Goal: Task Accomplishment & Management: Manage account settings

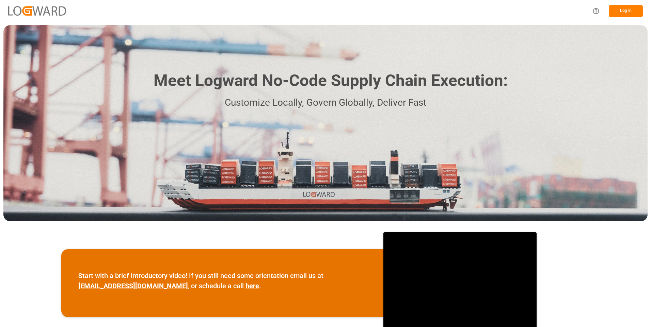
click at [627, 15] on button "Log In" at bounding box center [625, 11] width 34 height 12
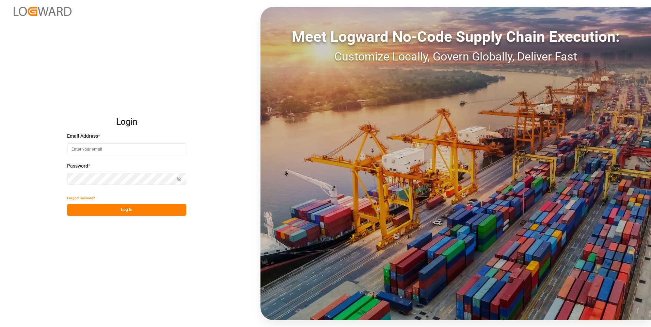
type input "julissa.then@leschaco.com"
click at [117, 208] on button "Log In" at bounding box center [126, 210] width 119 height 12
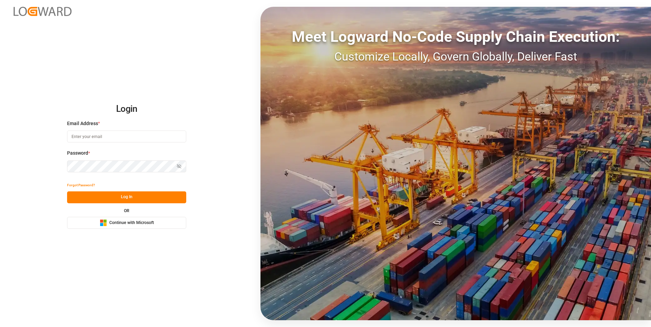
type input "julissa.then@leschaco.com"
click at [129, 196] on button "Log In" at bounding box center [126, 198] width 119 height 12
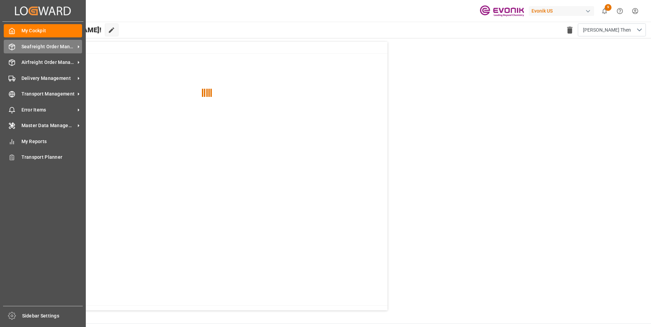
click at [28, 45] on span "Seafreight Order Management" at bounding box center [48, 46] width 54 height 7
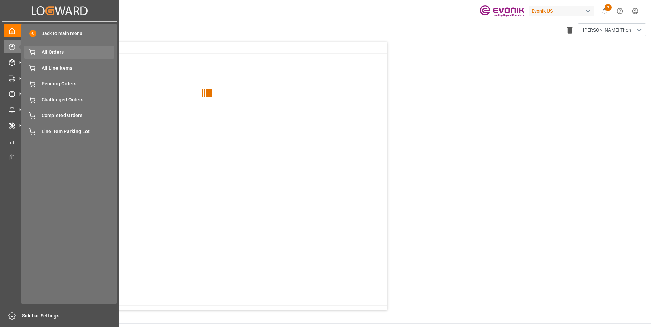
click at [69, 55] on span "All Orders" at bounding box center [78, 52] width 73 height 7
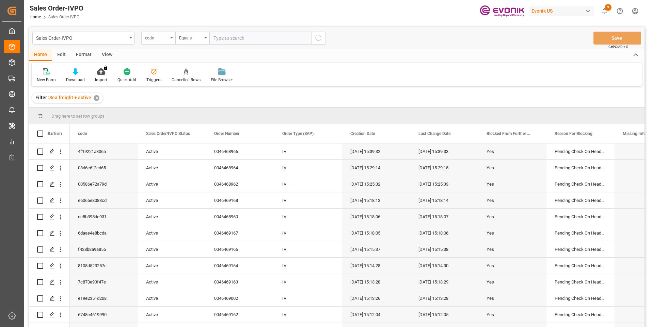
click at [168, 38] on div "code" at bounding box center [158, 38] width 34 height 13
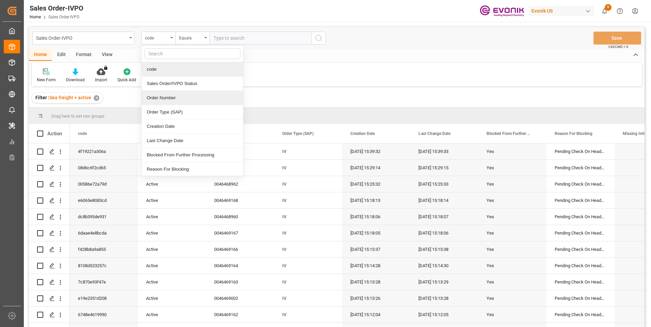
click at [160, 97] on div "Order Number" at bounding box center [192, 98] width 101 height 14
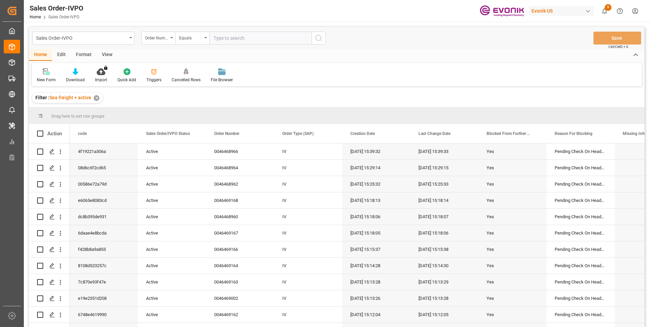
click at [235, 36] on input "text" at bounding box center [260, 38] width 102 height 13
paste input "i will support the team as much as i can."
drag, startPoint x: 308, startPoint y: 39, endPoint x: 177, endPoint y: 34, distance: 131.4
click at [177, 34] on div "Order Number Equals i will support the team as much as i can." at bounding box center [233, 38] width 184 height 13
paste input "0046466479"
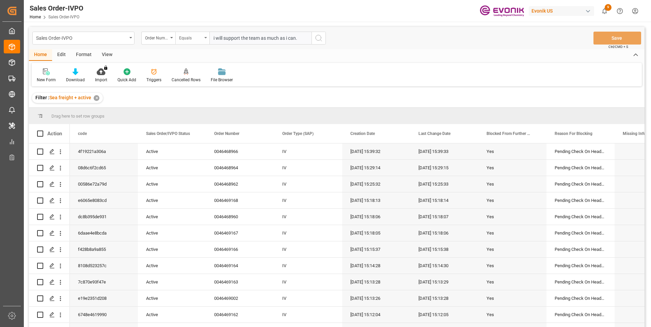
type input "0046466479"
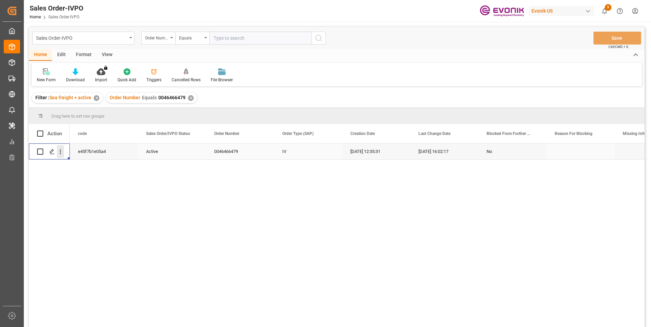
click at [62, 152] on icon "open menu" at bounding box center [60, 151] width 7 height 7
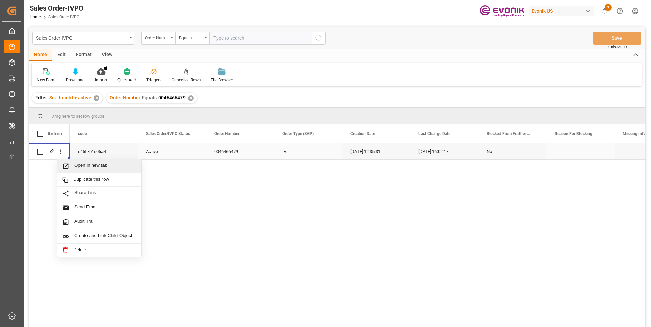
click at [74, 163] on span "Open in new tab" at bounding box center [105, 166] width 62 height 7
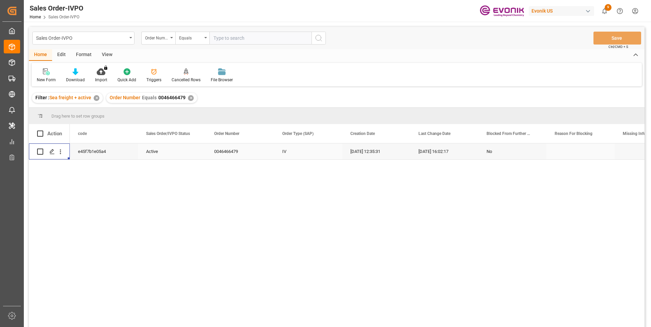
click at [234, 37] on input "text" at bounding box center [260, 38] width 102 height 13
paste input "46468373"
type input "0046468373"
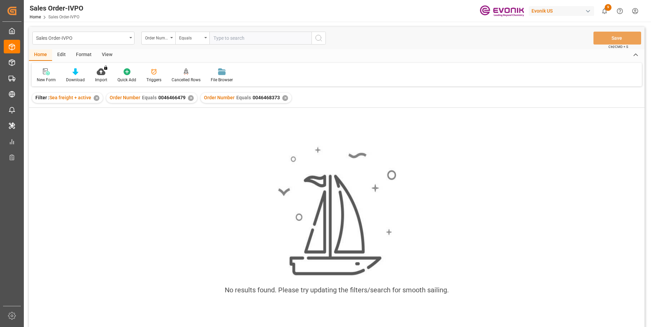
click at [190, 99] on div "✕" at bounding box center [191, 98] width 6 height 6
click at [189, 98] on div "✕" at bounding box center [191, 98] width 6 height 6
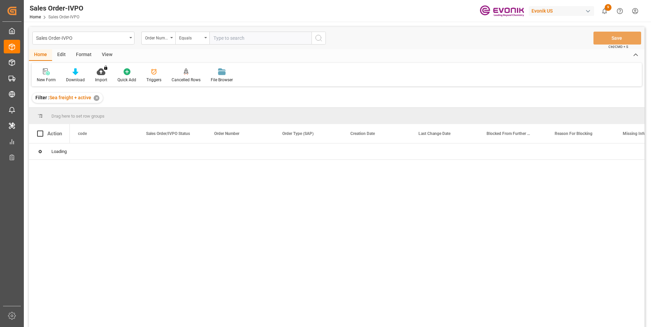
click at [238, 40] on input "text" at bounding box center [260, 38] width 102 height 13
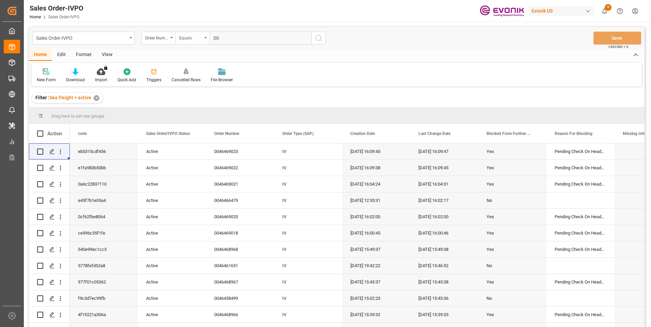
paste input "46468373"
type input "0046468373"
click at [314, 34] on icon "search button" at bounding box center [318, 38] width 8 height 8
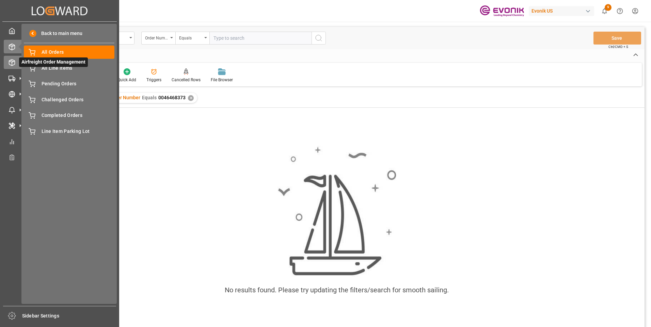
click at [16, 62] on div "Airfreight Order Management Airfreight Order Management" at bounding box center [60, 62] width 112 height 13
click at [12, 63] on line at bounding box center [12, 64] width 0 height 3
click at [57, 50] on span "All Orders" at bounding box center [78, 52] width 73 height 7
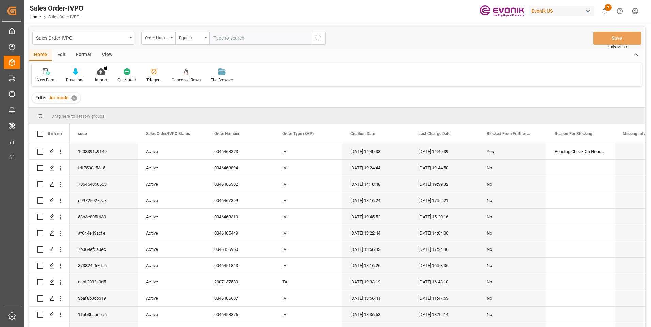
click at [253, 38] on input "text" at bounding box center [260, 38] width 102 height 13
paste input "46468373"
type input "0046468373"
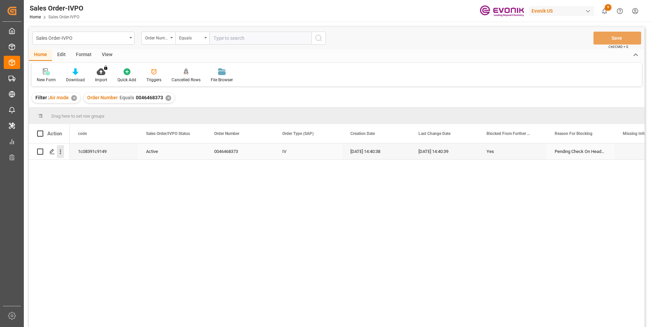
click at [60, 155] on icon "open menu" at bounding box center [60, 151] width 7 height 7
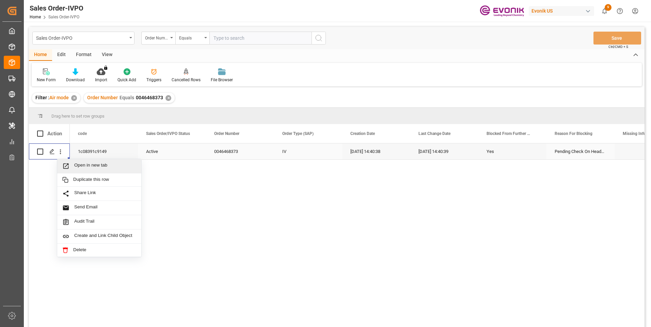
click at [83, 165] on span "Open in new tab" at bounding box center [105, 166] width 62 height 7
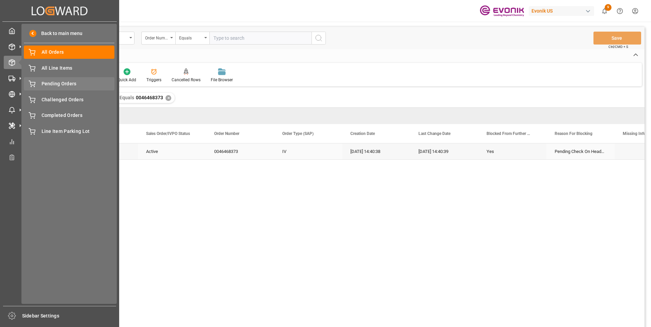
click at [55, 83] on span "Pending Orders" at bounding box center [78, 83] width 73 height 7
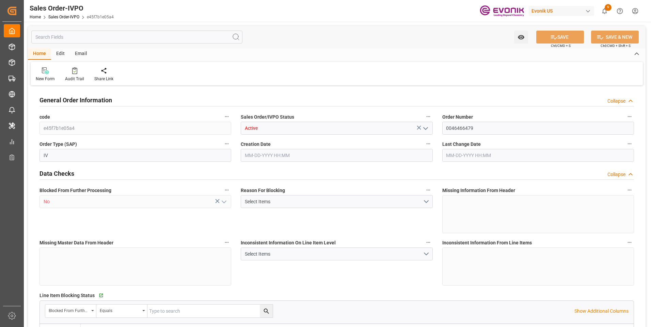
type input "NLRTM"
type input "0"
type input "1"
type input "2"
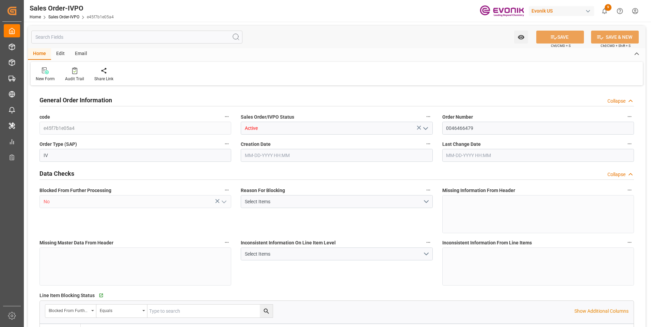
type input "15662"
type input "39.629"
type input "17000"
type input "30"
type input "08-01-2025 12:35"
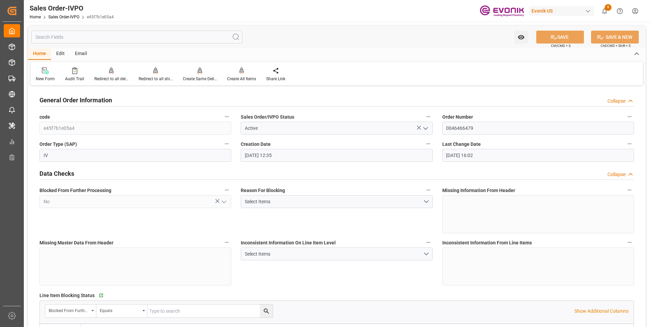
type input "[DATE] 16:02"
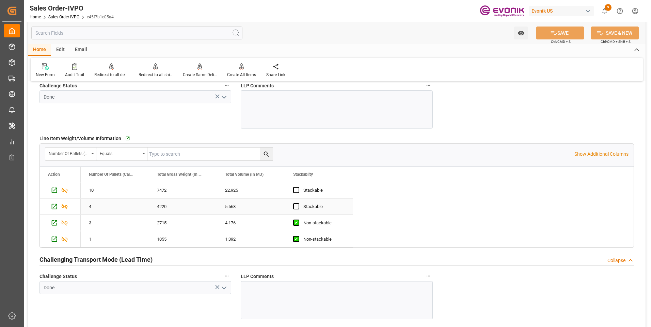
scroll to position [1123, 0]
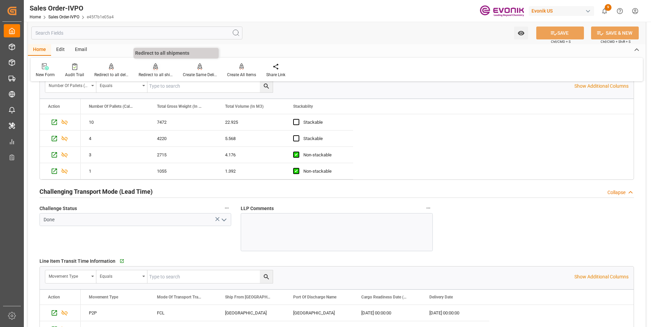
click at [157, 75] on div "Redirect to all shipments" at bounding box center [155, 75] width 34 height 6
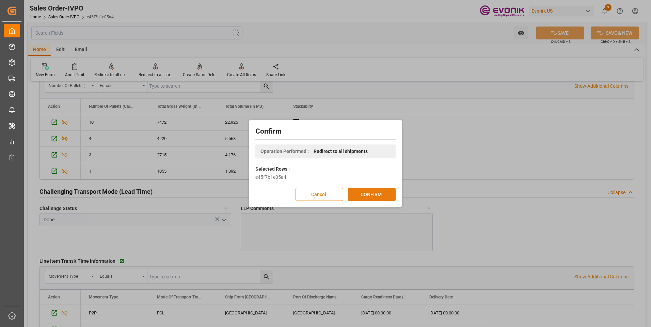
click at [369, 197] on button "CONFIRM" at bounding box center [372, 194] width 48 height 13
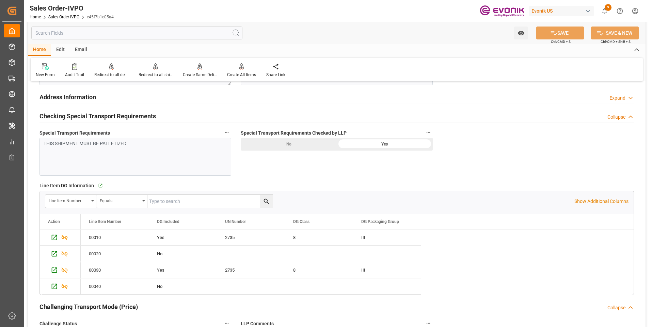
scroll to position [748, 0]
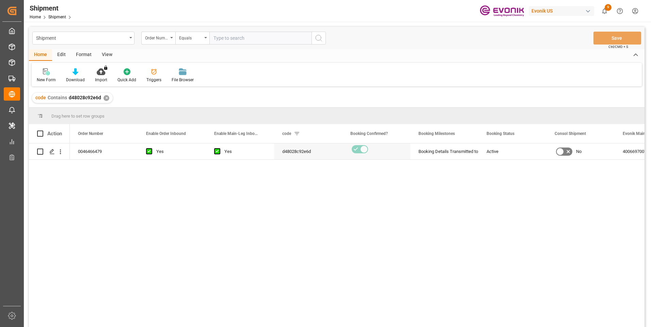
click at [477, 33] on div "Shipment Order Number Equals Save Ctrl/CMD + S" at bounding box center [336, 38] width 615 height 22
click at [52, 153] on icon "Press SPACE to select this row." at bounding box center [51, 151] width 5 height 5
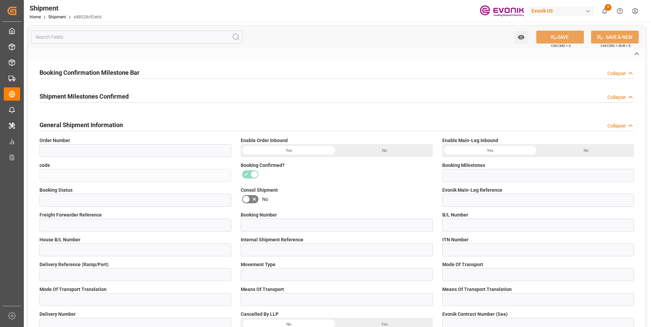
type input "0046466479"
type input "d48028c92e6d"
type input "Booking Details Transmitted to SAP"
type input "Active"
type input "4006697007"
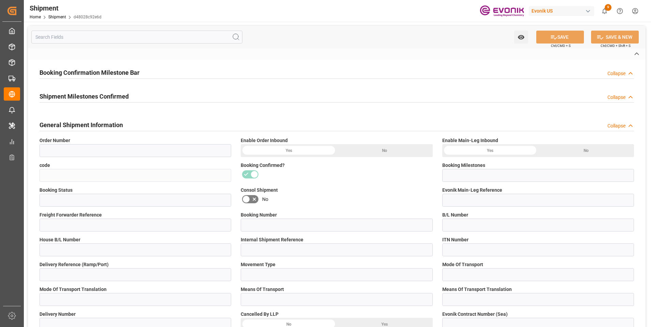
type input "250805000295"
type input "2161607470"
type input "P2P"
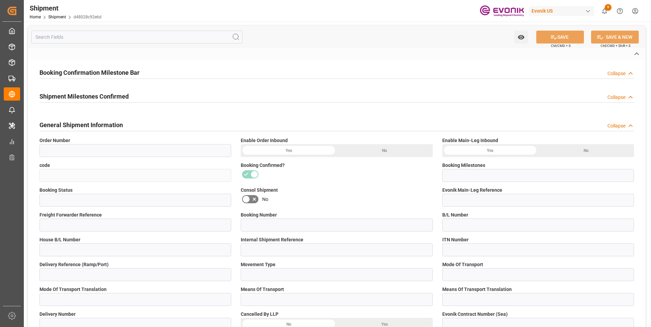
type input "45"
type input "FCL"
type input "0006"
type input "20GP"
type input "3011747313"
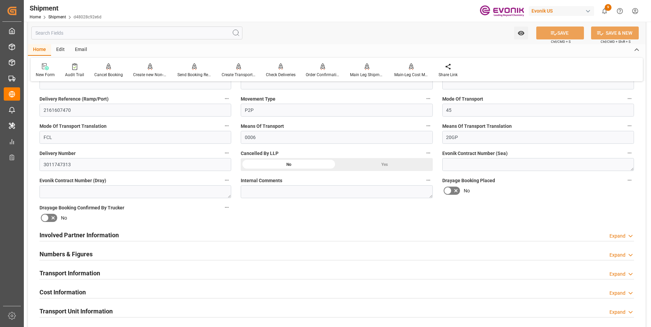
scroll to position [340, 0]
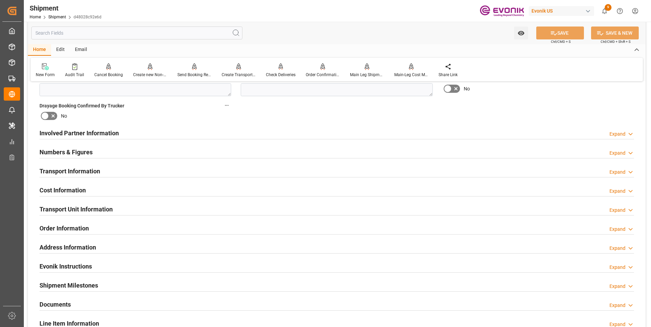
click at [121, 146] on div "Numbers & Figures Expand" at bounding box center [336, 151] width 594 height 13
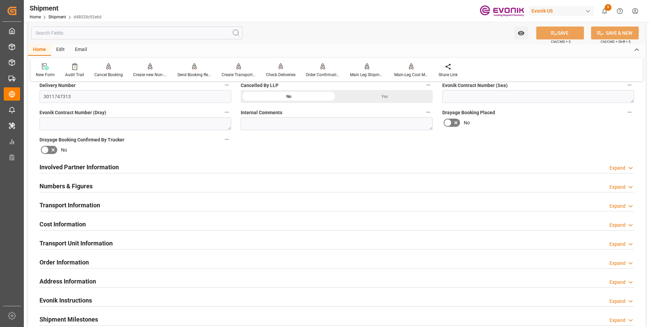
scroll to position [408, 0]
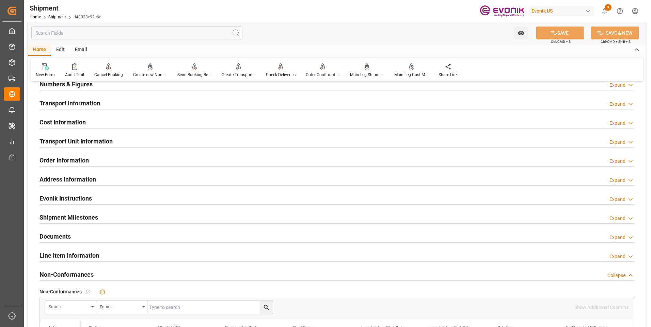
click at [173, 128] on div "Cost Information Expand" at bounding box center [337, 122] width 604 height 19
click at [175, 126] on div "Cost Information Expand" at bounding box center [336, 121] width 594 height 13
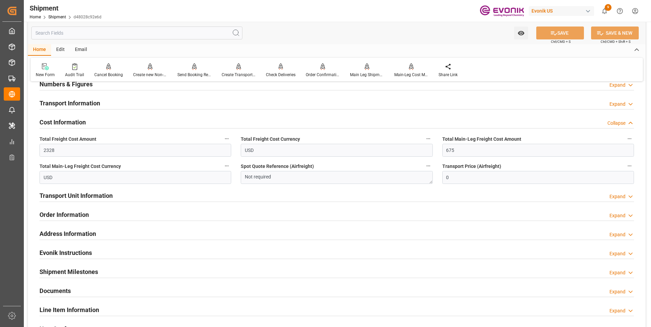
scroll to position [374, 0]
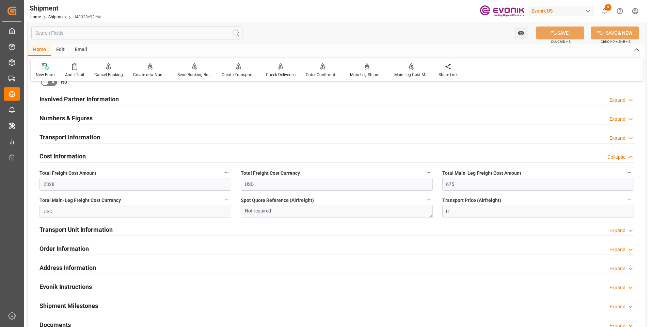
click at [135, 117] on div "Numbers & Figures Expand" at bounding box center [336, 117] width 594 height 13
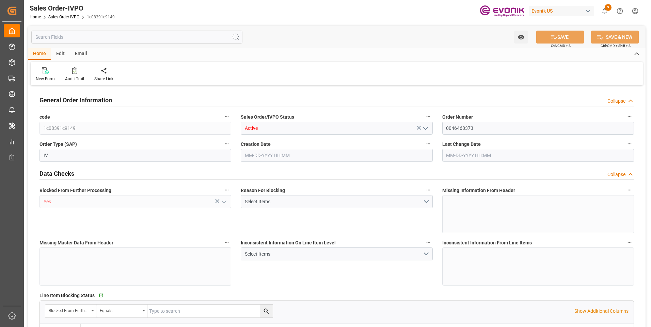
type input "JPNGO"
type input "Evonik-cad-cs-japan@evonik.comTel : +81 3-5323-7429Fax +81 3-6626-2289"
type input "700.9"
type input "1"
type input "44.2"
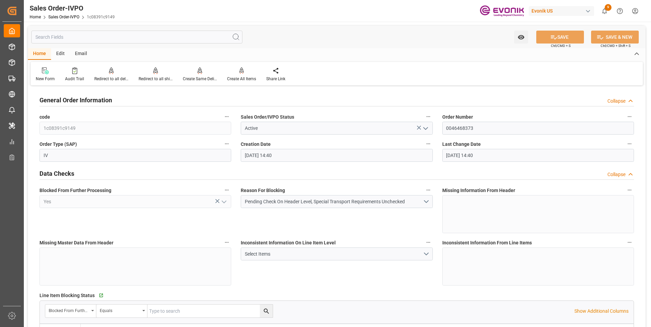
type input "08-20-2025 14:40"
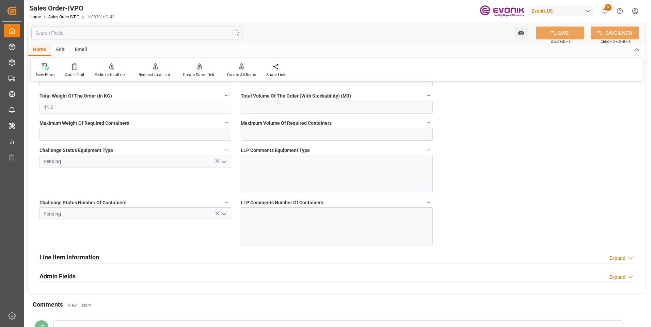
scroll to position [1327, 0]
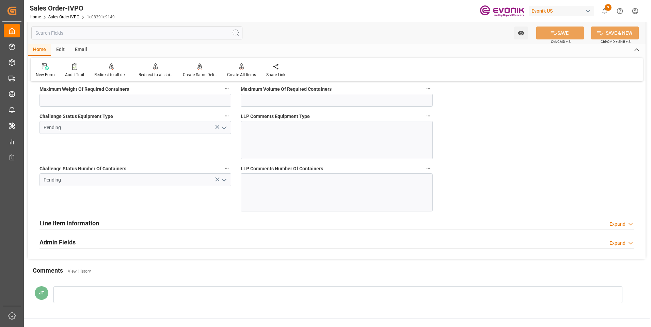
click at [225, 178] on icon "open menu" at bounding box center [224, 180] width 8 height 8
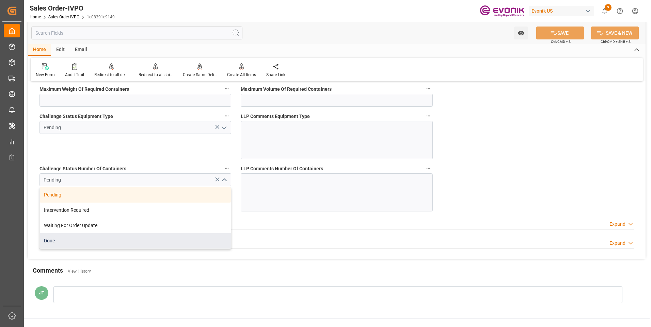
click at [100, 246] on div "Done" at bounding box center [135, 240] width 191 height 15
type input "Evonik-cad-cs-japan@evonik.comTel : +81 3-5323-7429Fax +81 3-6626-2289"
type input "Done"
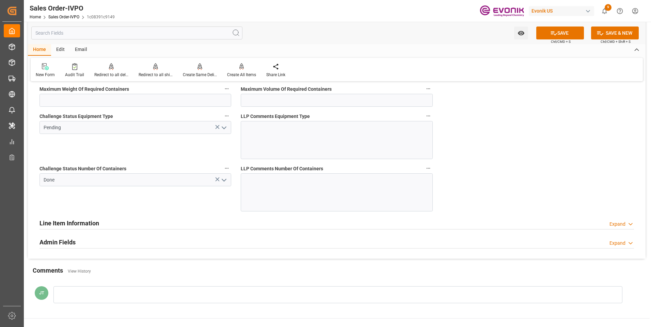
click at [223, 127] on icon "open menu" at bounding box center [224, 128] width 8 height 8
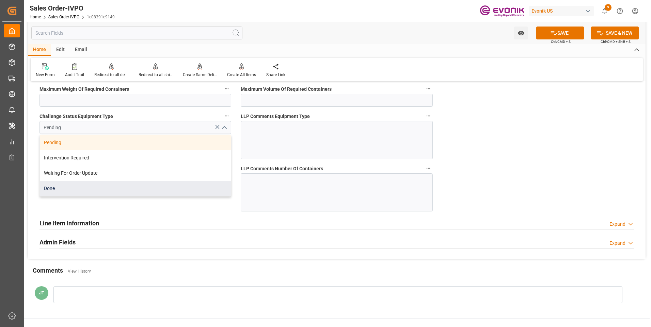
click at [92, 195] on div "Done" at bounding box center [135, 188] width 191 height 15
type input "Done"
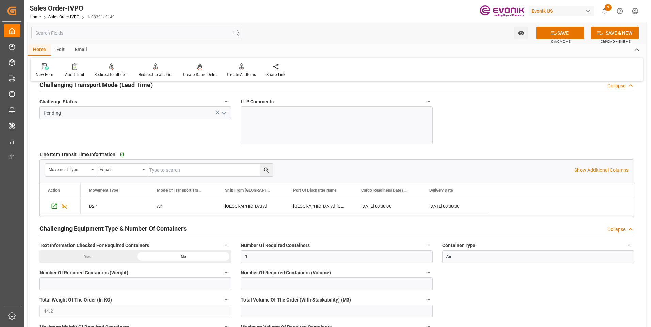
scroll to position [1021, 0]
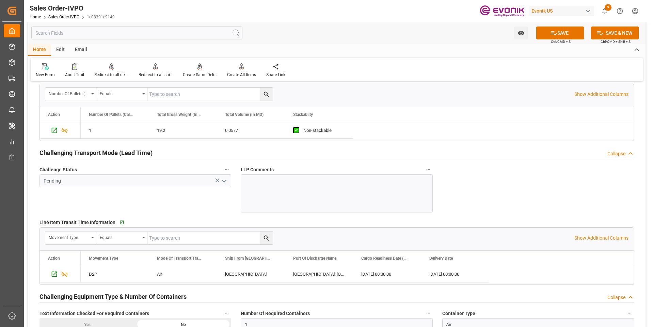
click at [223, 179] on icon "open menu" at bounding box center [224, 181] width 8 height 8
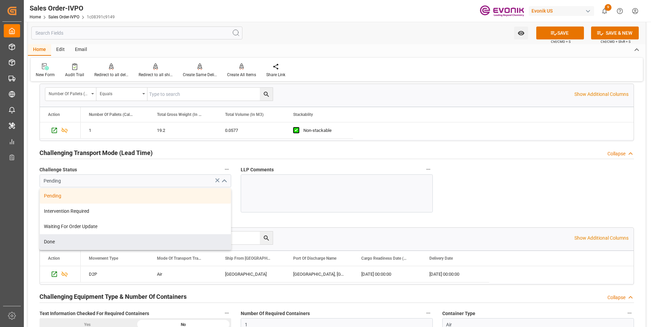
click at [57, 242] on div "Done" at bounding box center [135, 241] width 191 height 15
type input "Done"
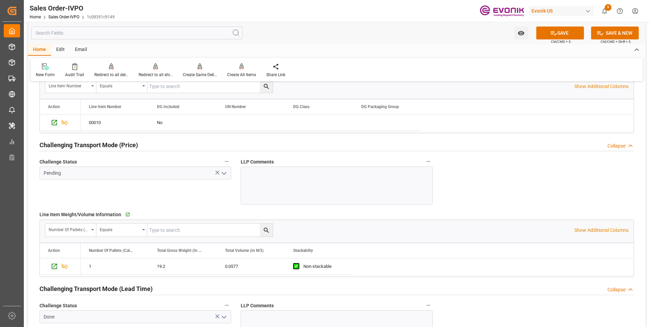
scroll to position [851, 0]
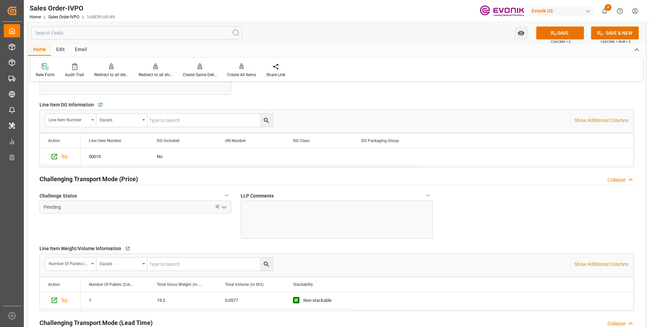
click at [223, 207] on icon "open menu" at bounding box center [224, 207] width 8 height 8
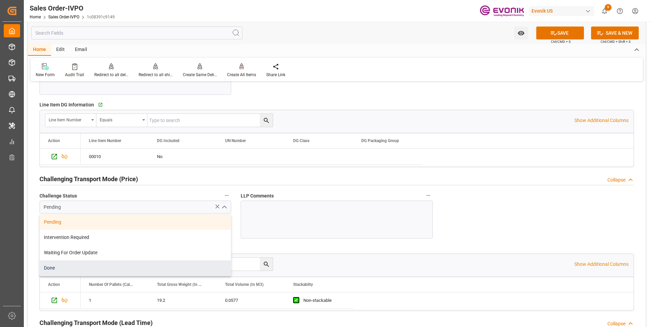
click at [99, 266] on div "Done" at bounding box center [135, 268] width 191 height 15
type input "Done"
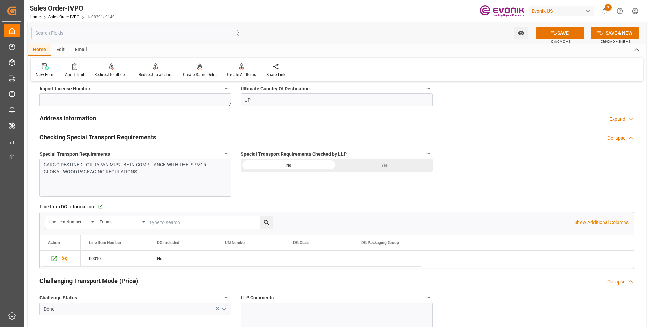
scroll to position [714, 0]
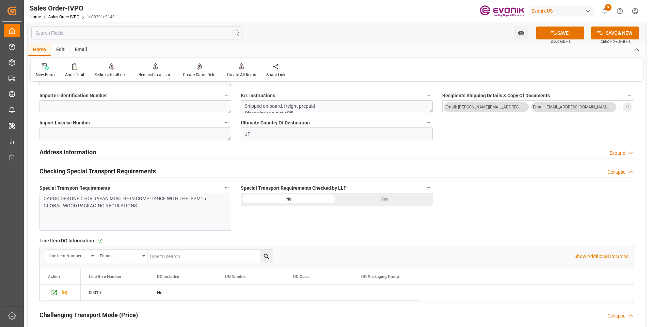
click at [385, 201] on div "Yes" at bounding box center [384, 199] width 96 height 13
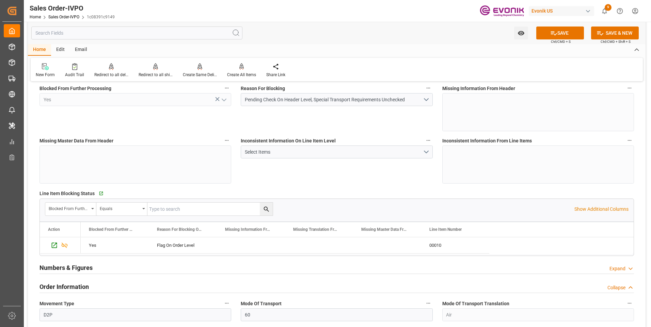
scroll to position [0, 0]
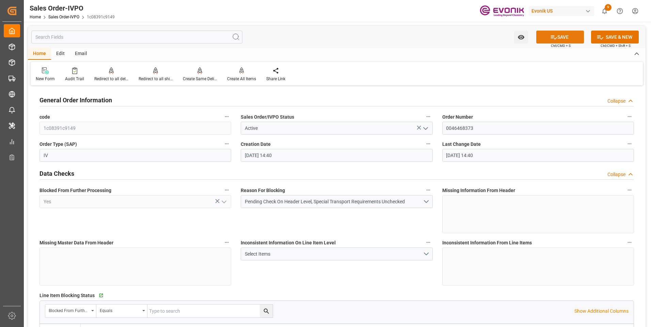
click at [564, 37] on button "SAVE" at bounding box center [560, 37] width 48 height 13
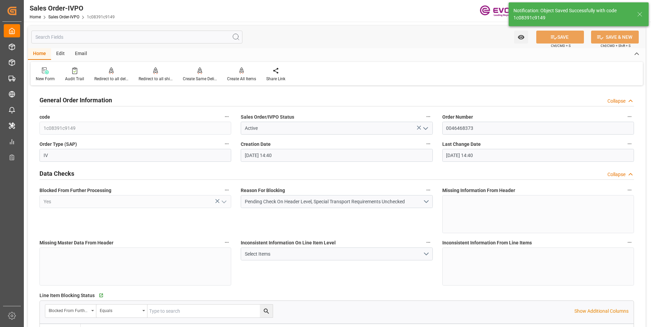
type input "Evonik-cad-cs-japan@evonik.comTel : +81 3-5323-7429Fax +81 3-6626-2289"
type input "08-20-2025 16:30"
type input "No"
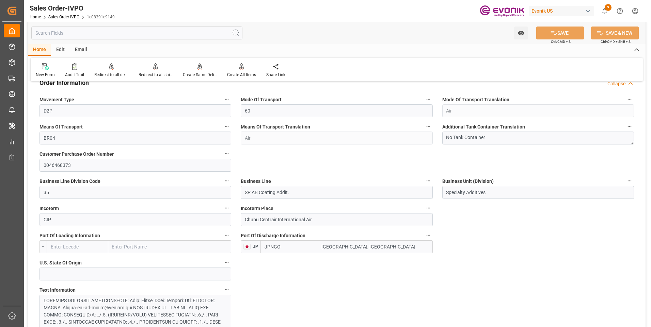
scroll to position [272, 0]
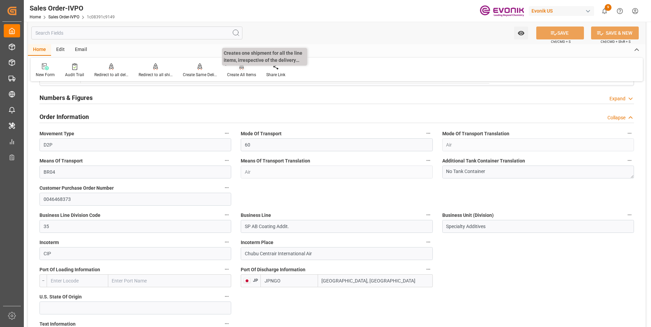
click at [229, 78] on div "Create All Items" at bounding box center [241, 75] width 29 height 6
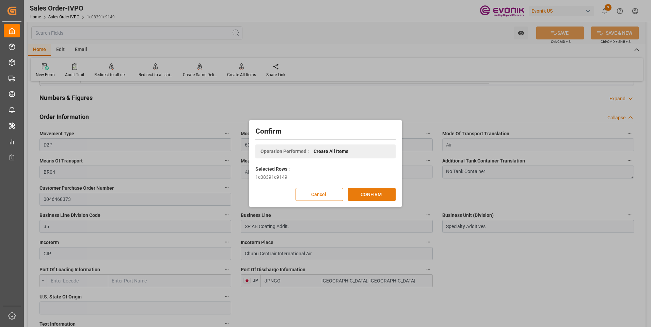
click at [368, 192] on button "CONFIRM" at bounding box center [372, 194] width 48 height 13
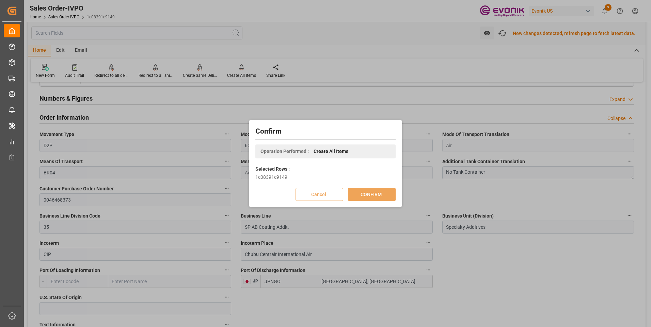
scroll to position [273, 0]
type input "Evonik-cad-cs-japan@evonik.comTel : +81 3-5323-7429Fax +81 3-6626-2289"
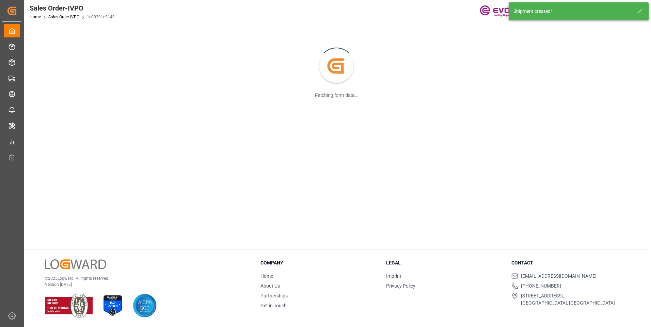
scroll to position [74, 0]
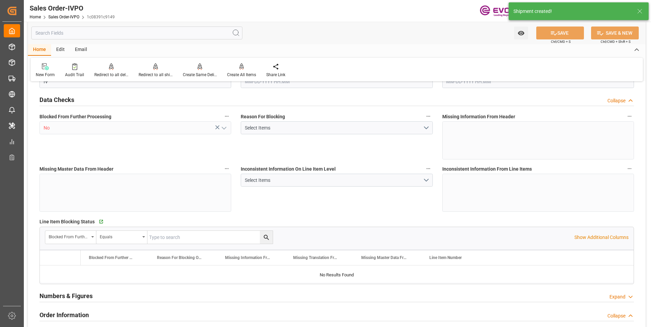
type input "JPNGO"
type input "Evonik-cad-cs-japan@evonik.comTel : +81 3-5323-7429Fax +81 3-6626-2289"
type input "700.9"
type input "1"
type input "44.2"
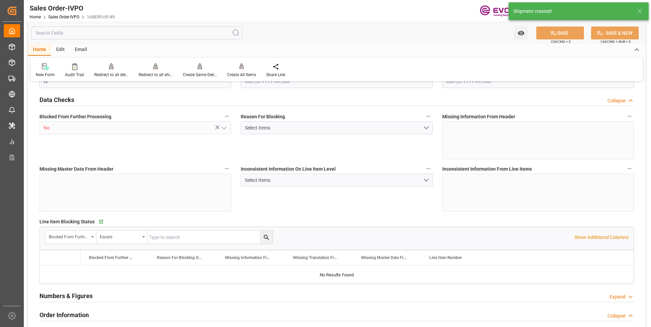
scroll to position [272, 0]
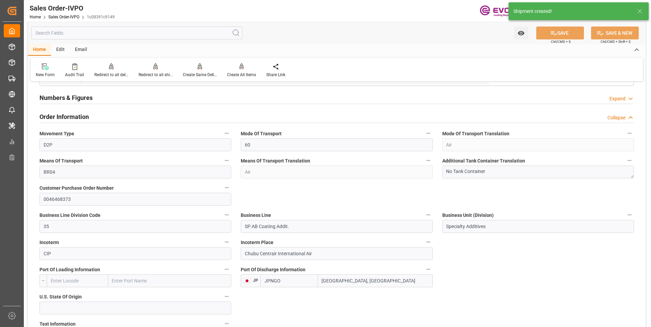
type input "08-20-2025 14:40"
type input "08-20-2025 16:32"
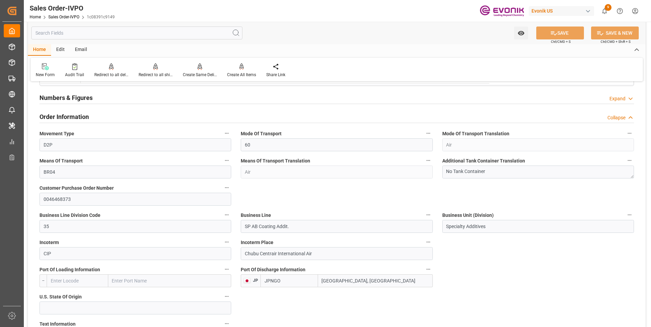
type input "Evonik-cad-cs-japan@evonik.comTel : +81 3-5323-7429Fax +81 3-6626-2289"
click at [143, 73] on div "Redirect to all shipments" at bounding box center [155, 75] width 34 height 6
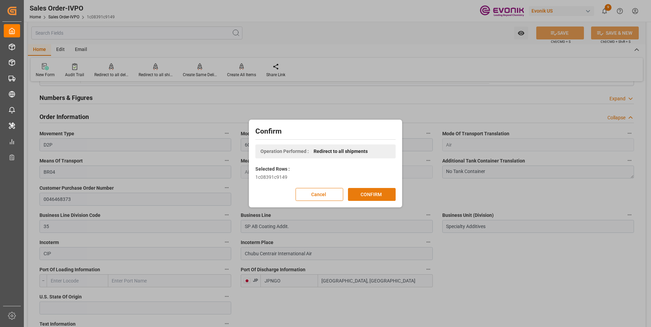
click at [372, 196] on button "CONFIRM" at bounding box center [372, 194] width 48 height 13
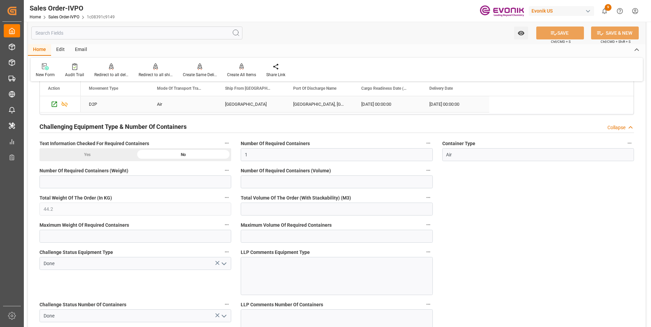
scroll to position [1157, 0]
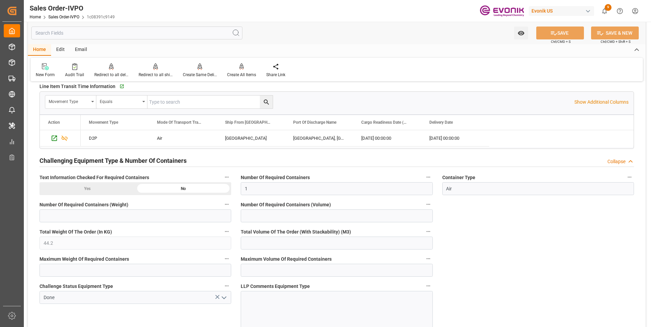
type input "Evonik-cad-cs-japan@evonik.comTel : +81 3-5323-7429Fax +81 3-6626-2289"
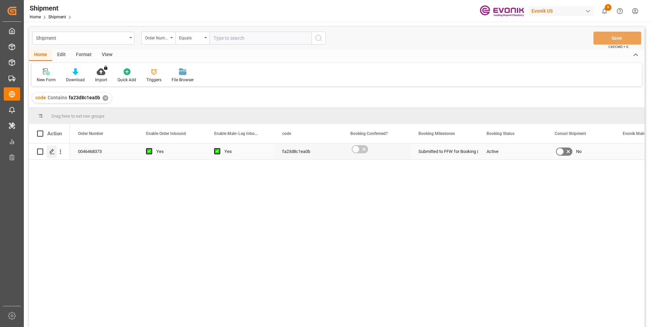
click at [51, 155] on div "Press SPACE to select this row." at bounding box center [52, 152] width 10 height 13
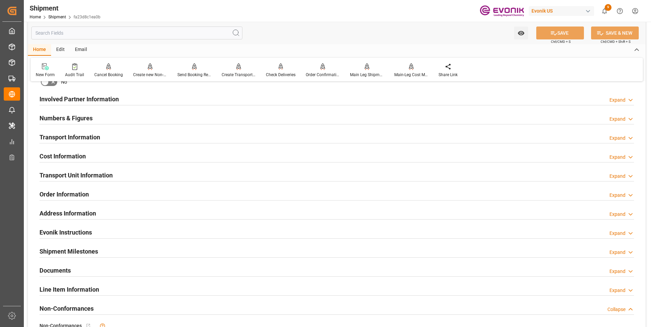
scroll to position [408, 0]
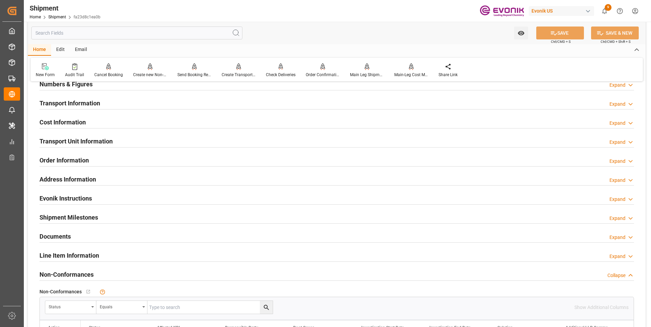
click at [253, 106] on div "Transport Information Expand" at bounding box center [336, 102] width 594 height 13
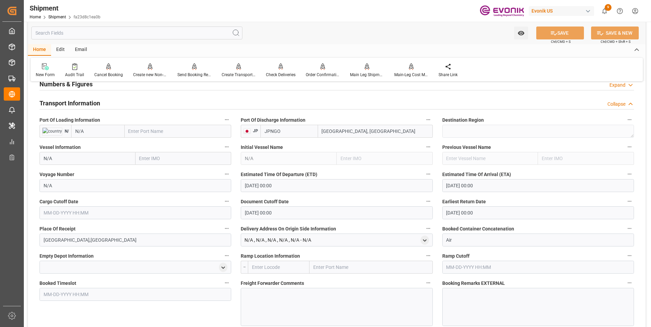
scroll to position [442, 0]
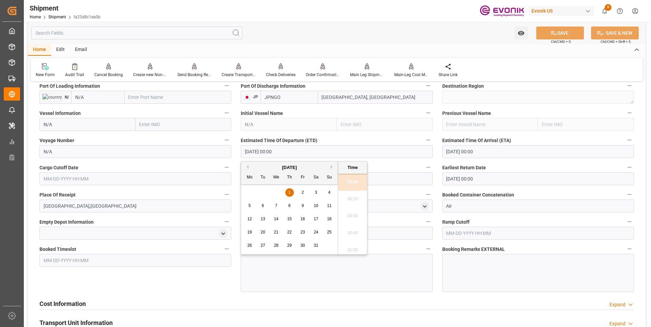
click at [290, 151] on input "01-01-1970 00:00" at bounding box center [337, 151] width 192 height 13
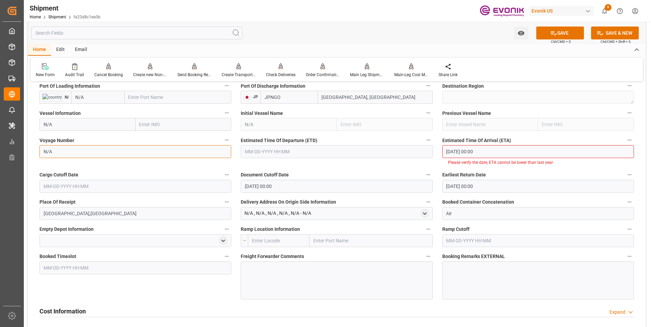
click at [216, 147] on input "N/A" at bounding box center [135, 151] width 192 height 13
click at [292, 153] on input "text" at bounding box center [337, 151] width 192 height 13
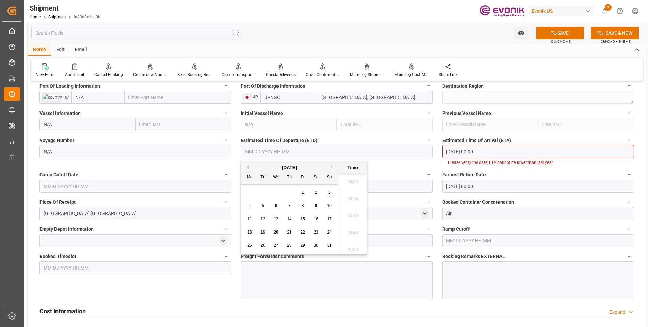
scroll to position [819, 0]
click at [355, 214] on li "12:30" at bounding box center [352, 213] width 29 height 17
type input "01-01-1982 12:30"
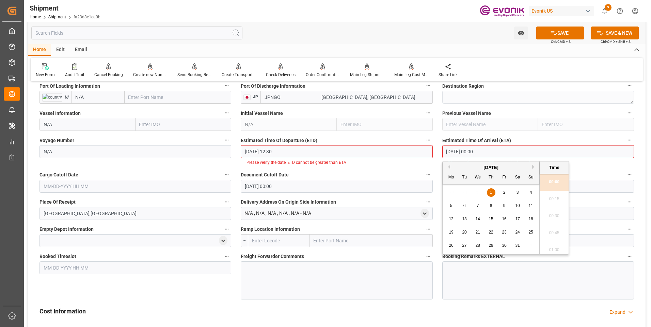
drag, startPoint x: 497, startPoint y: 150, endPoint x: 416, endPoint y: 149, distance: 81.3
click at [416, 149] on div "Booking Confirmation Milestone Bar Collapse Submitted to FFW for Booking (Pendi…" at bounding box center [336, 108] width 617 height 927
click at [556, 213] on li "00:30" at bounding box center [553, 216] width 29 height 17
type input "09-02-2025 00:30"
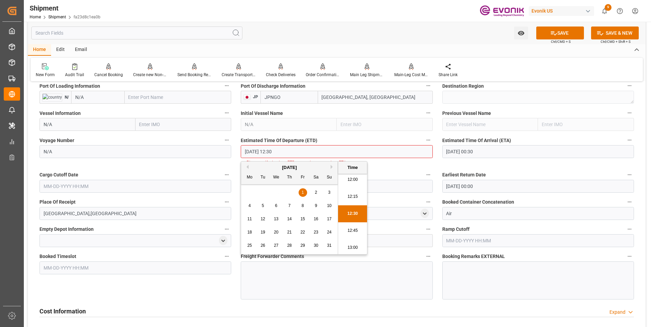
drag, startPoint x: 298, startPoint y: 152, endPoint x: 216, endPoint y: 146, distance: 82.6
click at [216, 146] on div "Booking Confirmation Milestone Bar Collapse Submitted to FFW for Booking (Pendi…" at bounding box center [336, 108] width 617 height 927
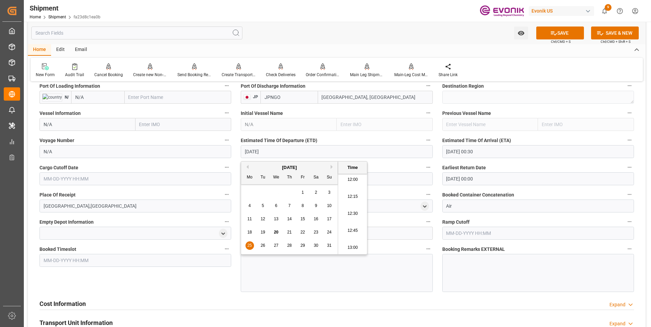
click at [352, 212] on li "12:30" at bounding box center [352, 213] width 29 height 17
type input "08-25-2025 12:30"
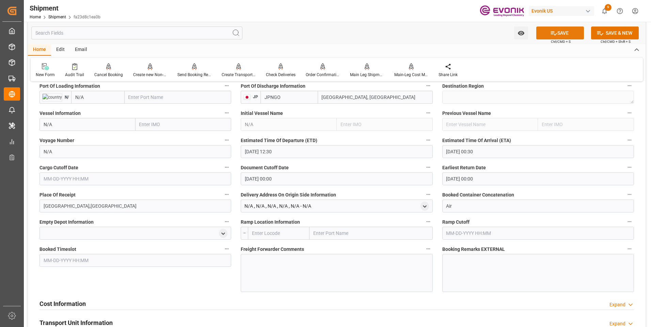
click at [561, 37] on button "SAVE" at bounding box center [560, 33] width 48 height 13
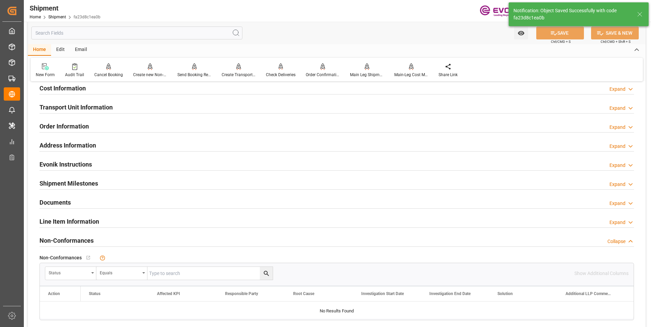
scroll to position [408, 0]
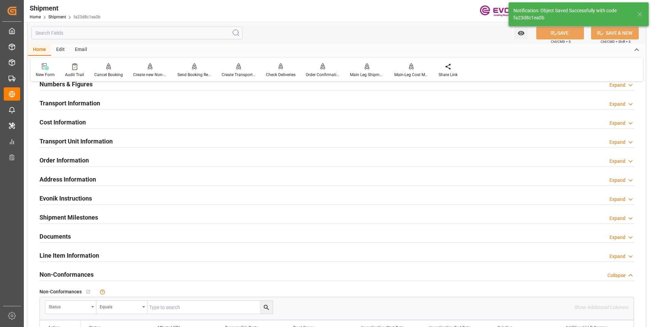
click at [154, 99] on div "Transport Information Expand" at bounding box center [336, 102] width 594 height 13
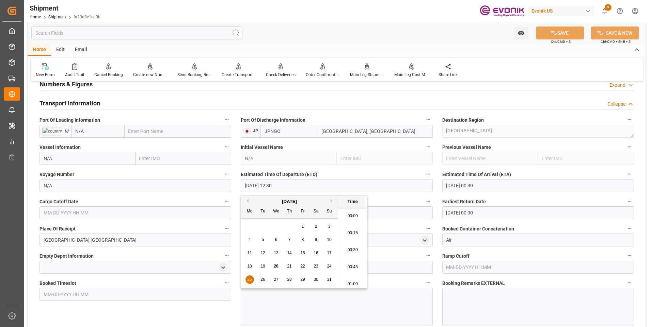
scroll to position [819, 0]
drag, startPoint x: 289, startPoint y: 185, endPoint x: 212, endPoint y: 183, distance: 77.6
click at [212, 183] on div "Booking Confirmation Milestone Bar Collapse Submitted to FFW for Booking (Pendi…" at bounding box center [336, 138] width 617 height 919
click at [76, 207] on input "text" at bounding box center [135, 213] width 192 height 13
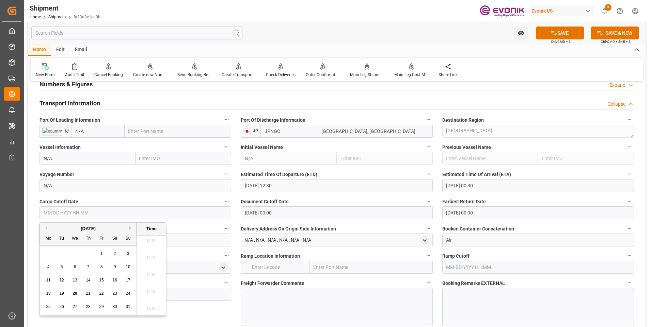
click at [76, 210] on input "text" at bounding box center [135, 213] width 192 height 13
paste input "08-25-2025 12:30"
type input "08-25-2025 12:30"
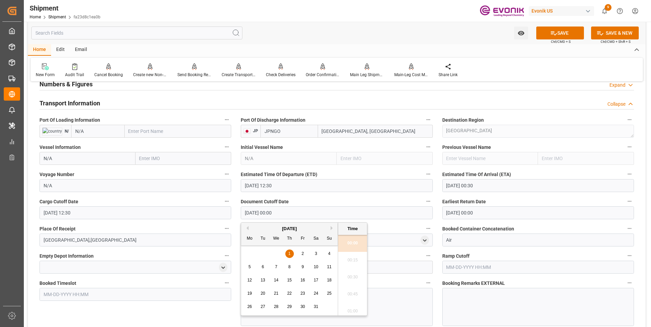
drag, startPoint x: 284, startPoint y: 215, endPoint x: 239, endPoint y: 207, distance: 46.3
click at [239, 207] on div "Document Cutoff Date 01-01-1970 00:00" at bounding box center [336, 208] width 201 height 27
paste input "8-25-2025 12:3"
type input "08-25-2025 12:30"
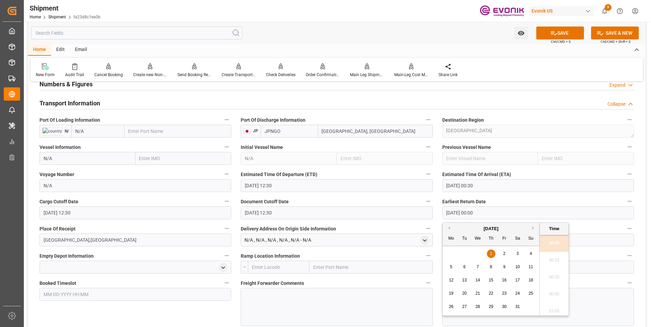
drag, startPoint x: 427, startPoint y: 207, endPoint x: 407, endPoint y: 207, distance: 20.1
click at [408, 207] on div "Booking Confirmation Milestone Bar Collapse Submitted to FFW for Booking (Pendi…" at bounding box center [336, 138] width 617 height 919
paste input "8-25-2025 12:3"
type input "08-25-2025 12:30"
click at [550, 37] on button "SAVE" at bounding box center [560, 33] width 48 height 13
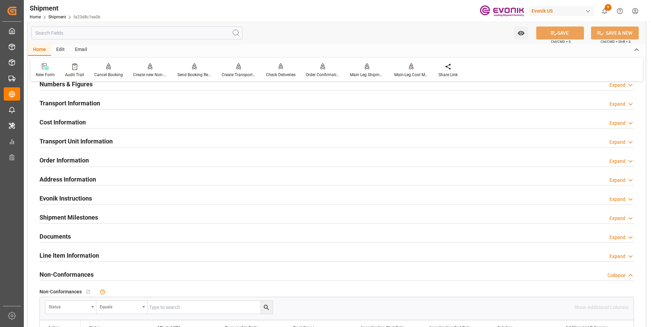
click at [83, 116] on div "Cost Information" at bounding box center [62, 121] width 46 height 13
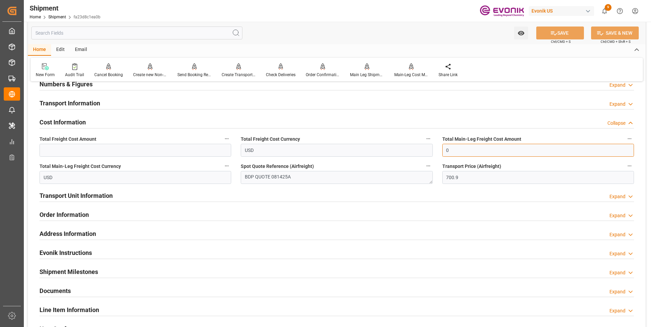
drag, startPoint x: 455, startPoint y: 151, endPoint x: 439, endPoint y: 150, distance: 16.7
click at [439, 150] on div "Total Main-Leg Freight Cost Amount 0" at bounding box center [537, 145] width 201 height 27
type input "700.9"
click at [154, 150] on input "text" at bounding box center [135, 150] width 192 height 13
type input "700.9"
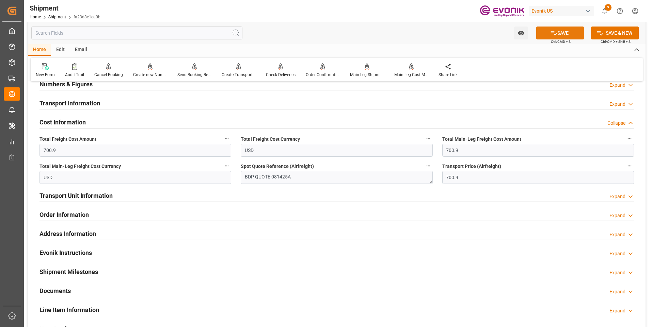
click at [558, 32] on button "SAVE" at bounding box center [560, 33] width 48 height 13
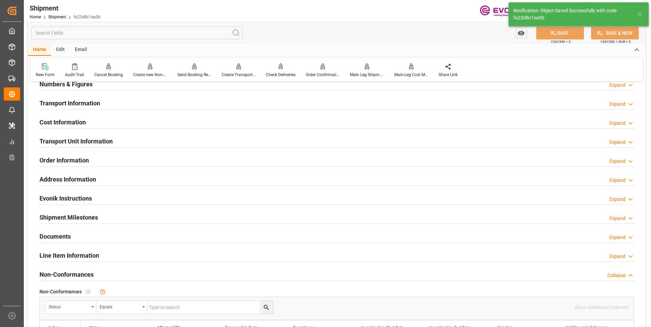
click at [159, 123] on div "Cost Information Expand" at bounding box center [336, 121] width 594 height 13
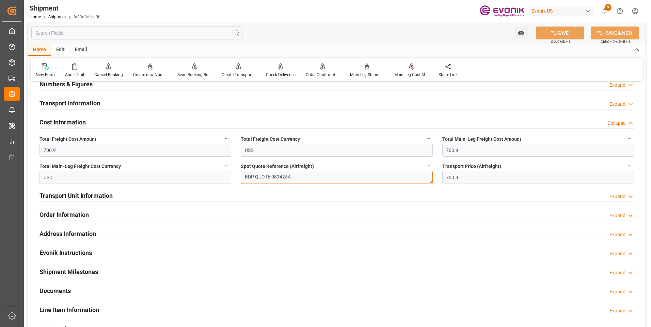
click at [277, 177] on textarea "BDP QUOTE 081425A" at bounding box center [337, 177] width 192 height 13
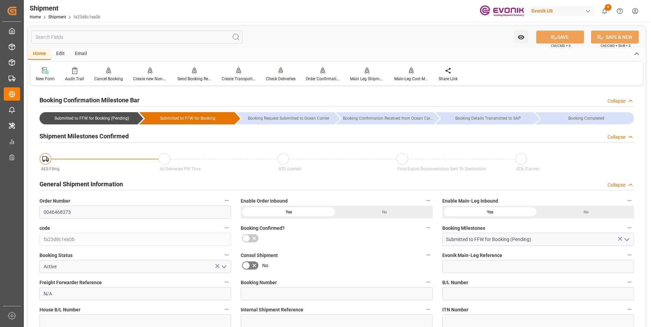
scroll to position [68, 0]
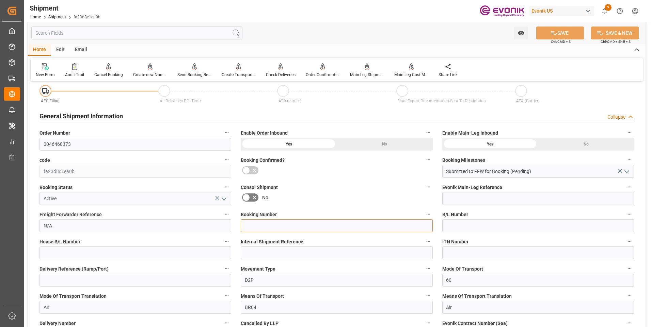
click at [276, 226] on input at bounding box center [337, 225] width 192 height 13
paste input "081425A"
type input "081425A"
click at [561, 34] on button "SAVE" at bounding box center [560, 33] width 48 height 13
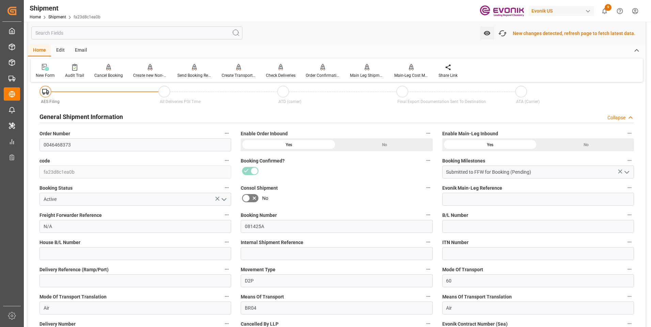
scroll to position [69, 0]
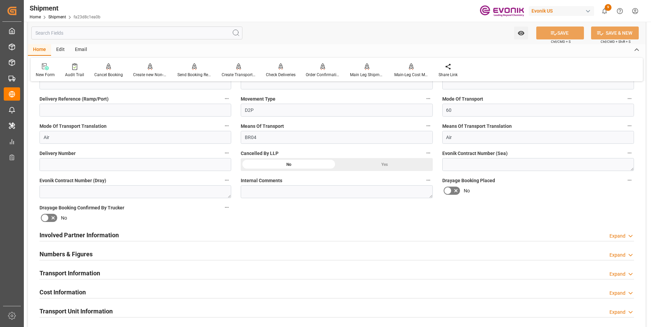
scroll to position [272, 0]
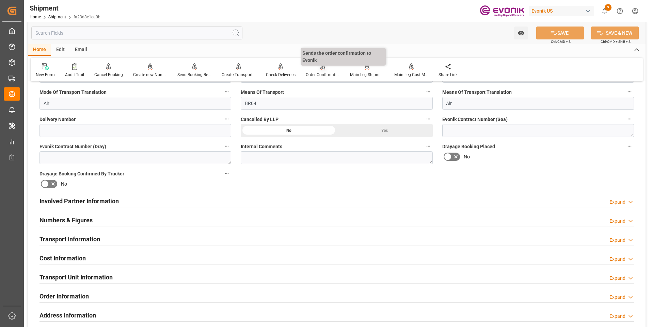
click at [331, 70] on div "Order Confirmation" at bounding box center [322, 70] width 44 height 15
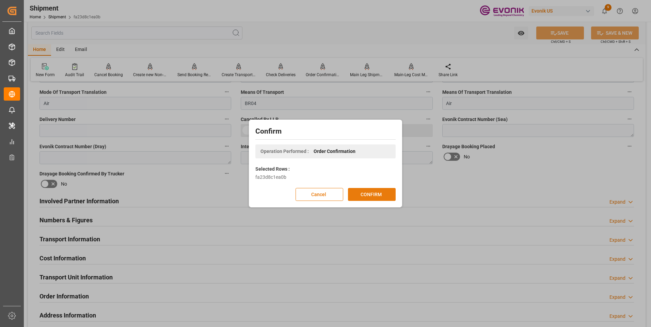
click at [369, 195] on button "CONFIRM" at bounding box center [372, 194] width 48 height 13
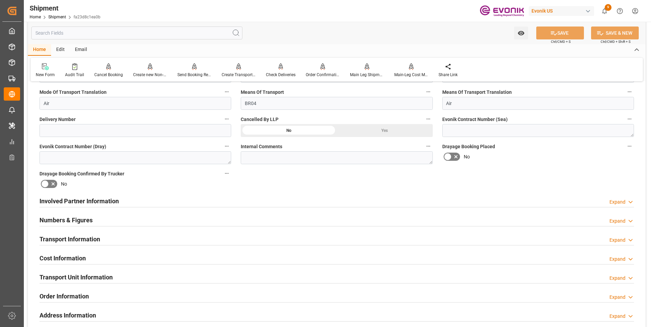
click at [187, 244] on div "Transport Information Expand" at bounding box center [336, 238] width 594 height 13
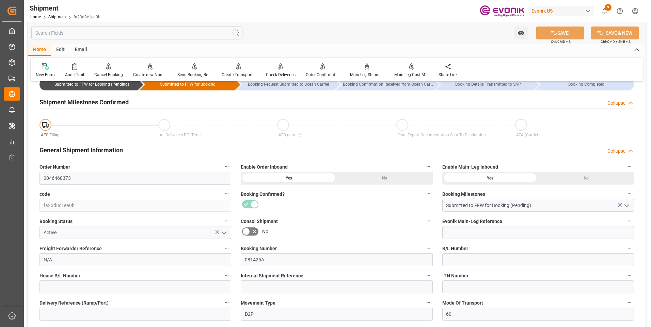
scroll to position [0, 0]
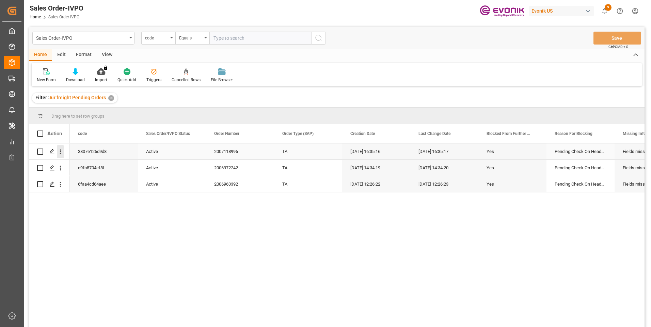
click at [60, 154] on icon "open menu" at bounding box center [60, 152] width 1 height 5
click at [81, 168] on span "Open in new tab" at bounding box center [105, 166] width 62 height 7
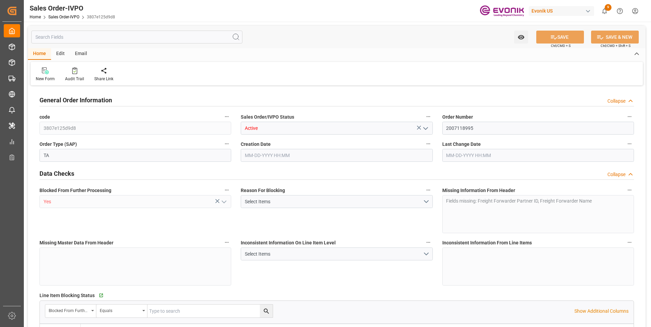
type input "SEGOT"
type input "2413.68"
type input "1"
type input "480"
type input "[DATE] 16:35"
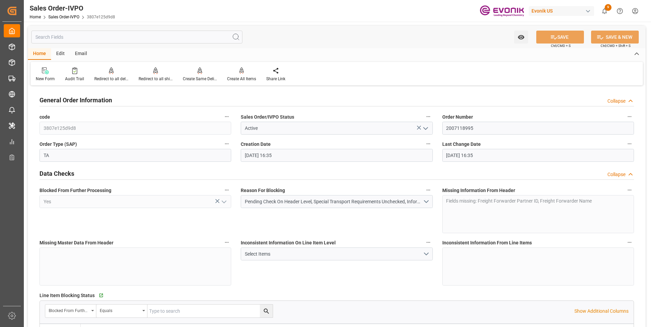
type input "[DATE] 16:35"
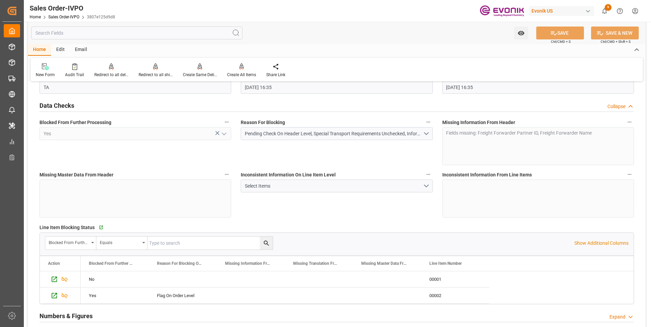
scroll to position [136, 0]
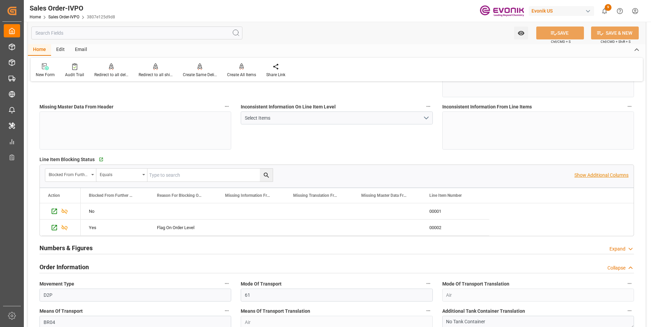
click at [593, 178] on p "Show Additional Columns" at bounding box center [601, 175] width 54 height 7
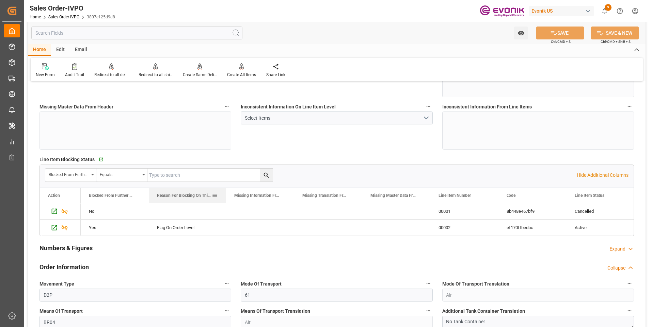
drag, startPoint x: 216, startPoint y: 194, endPoint x: 232, endPoint y: 194, distance: 15.3
click at [227, 194] on div at bounding box center [226, 195] width 3 height 15
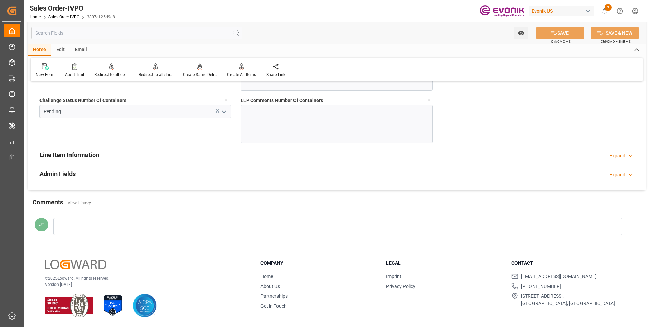
scroll to position [1418, 0]
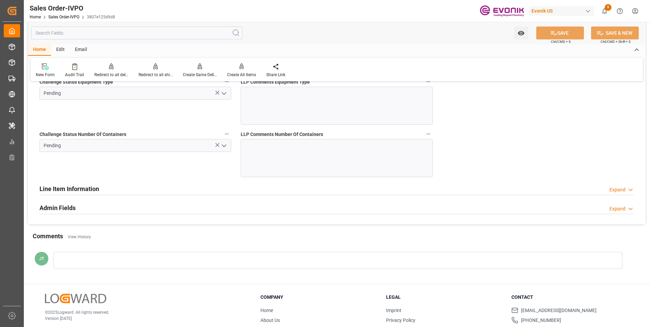
click at [225, 147] on icon "open menu" at bounding box center [224, 146] width 8 height 8
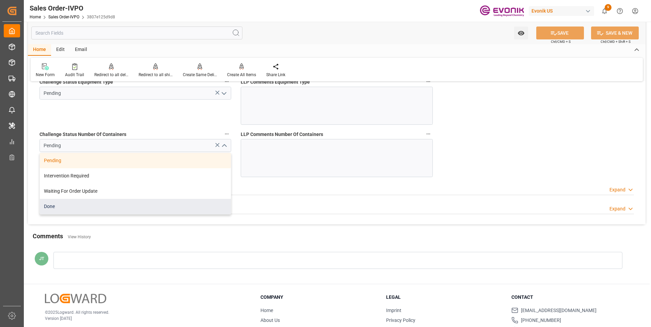
click at [119, 213] on div "Done" at bounding box center [135, 206] width 191 height 15
type input "Done"
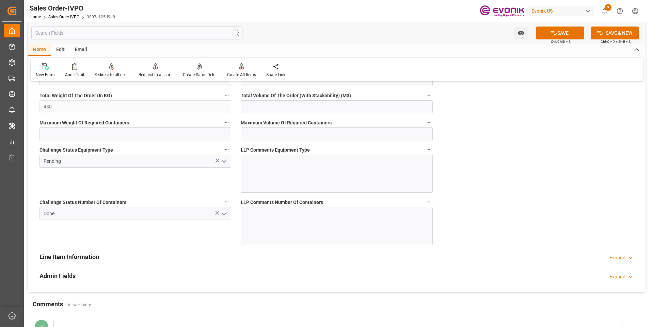
scroll to position [1316, 0]
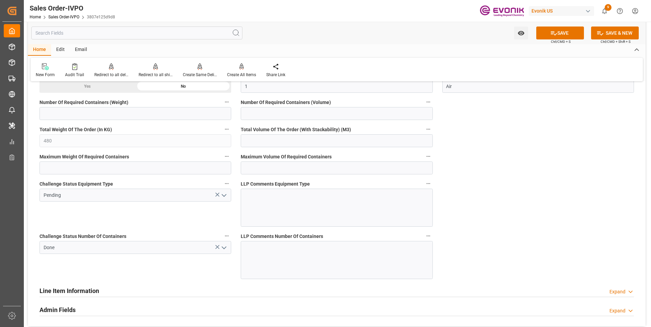
click at [220, 197] on icon "open menu" at bounding box center [224, 196] width 8 height 8
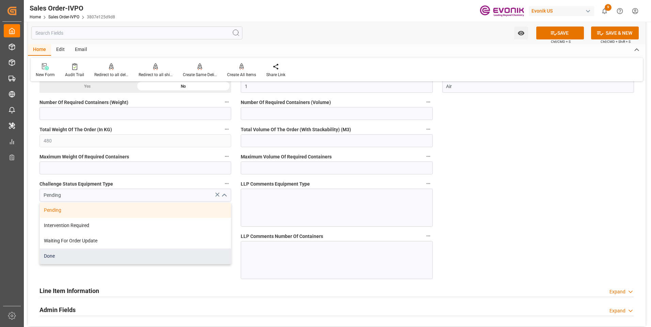
click at [92, 255] on div "Done" at bounding box center [135, 256] width 191 height 15
type input "Done"
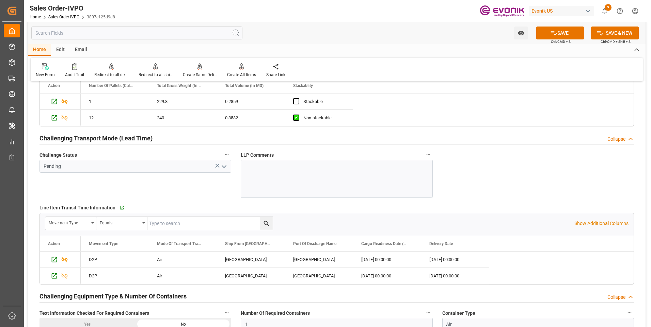
scroll to position [1010, 0]
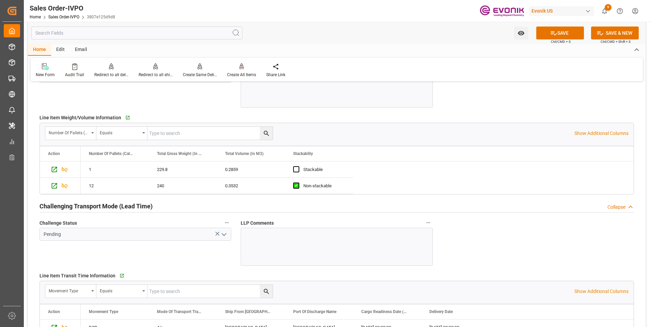
click at [226, 234] on icon "open menu" at bounding box center [224, 235] width 8 height 8
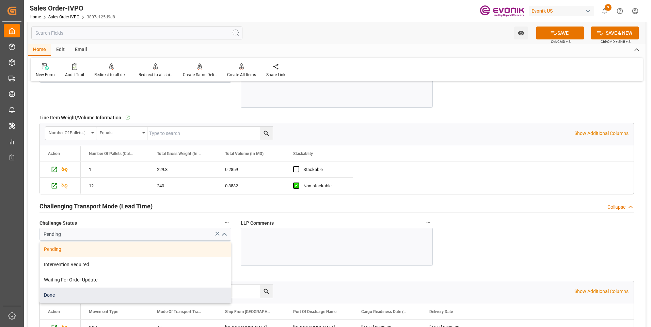
click at [141, 295] on div "Done" at bounding box center [135, 295] width 191 height 15
type input "Done"
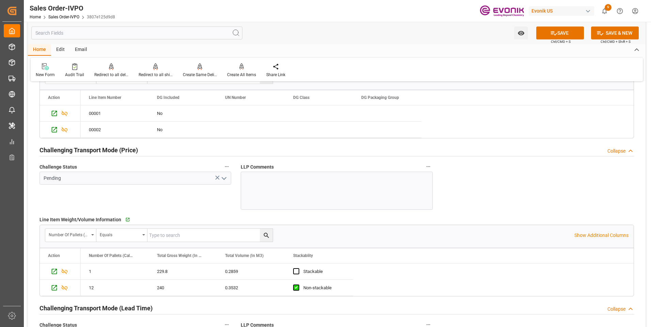
scroll to position [840, 0]
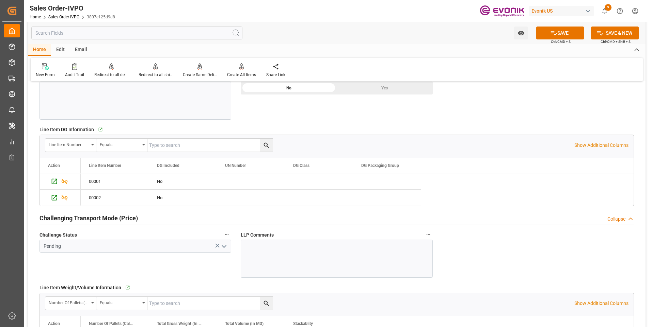
click at [221, 248] on icon "open menu" at bounding box center [224, 247] width 8 height 8
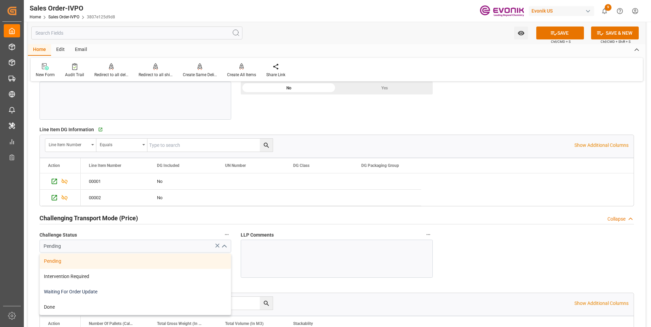
scroll to position [874, 0]
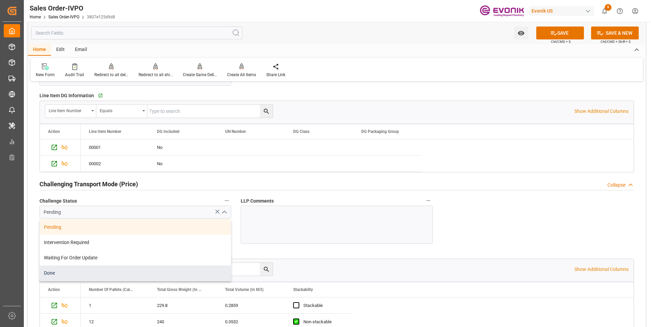
click at [105, 274] on div "Done" at bounding box center [135, 273] width 191 height 15
type input "Done"
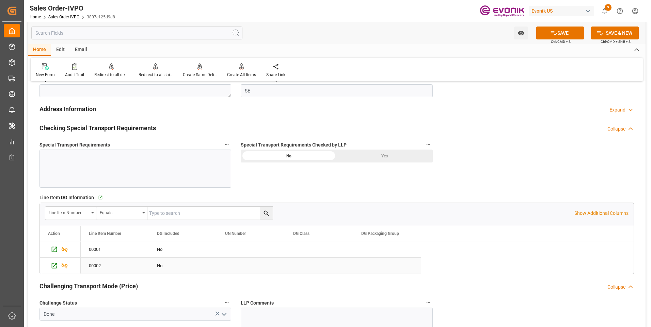
scroll to position [738, 0]
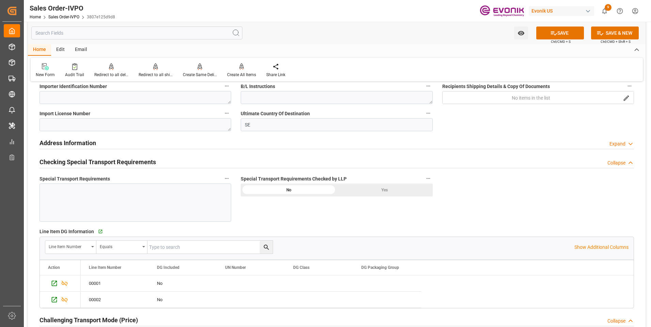
click at [384, 191] on div "Yes" at bounding box center [384, 190] width 96 height 13
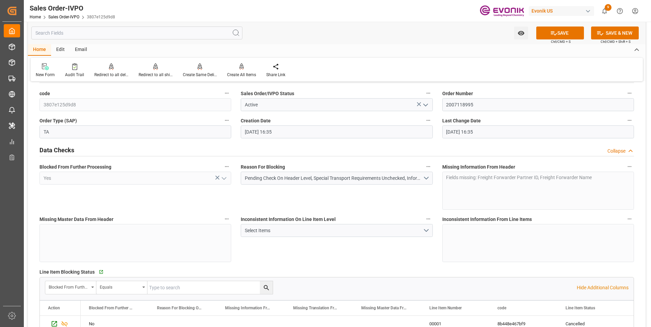
scroll to position [0, 0]
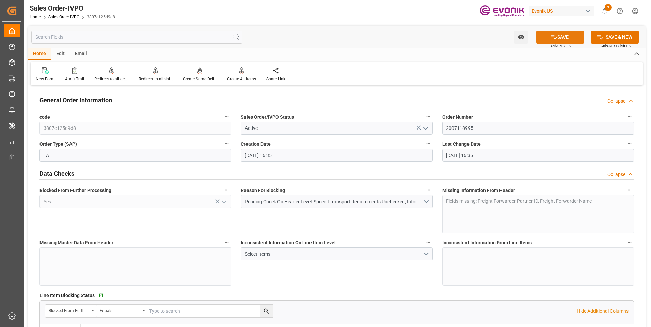
click at [557, 39] on button "SAVE" at bounding box center [560, 37] width 48 height 13
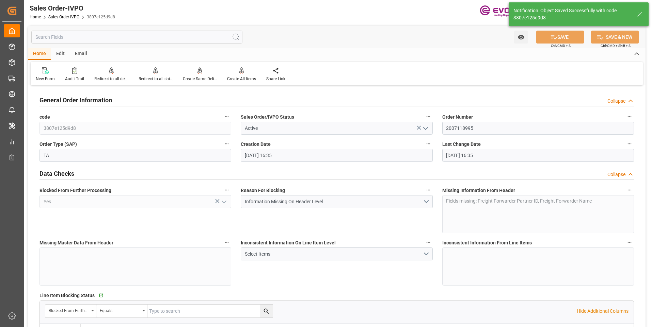
type input "[DATE] 16:46"
